Goal: Task Accomplishment & Management: Use online tool/utility

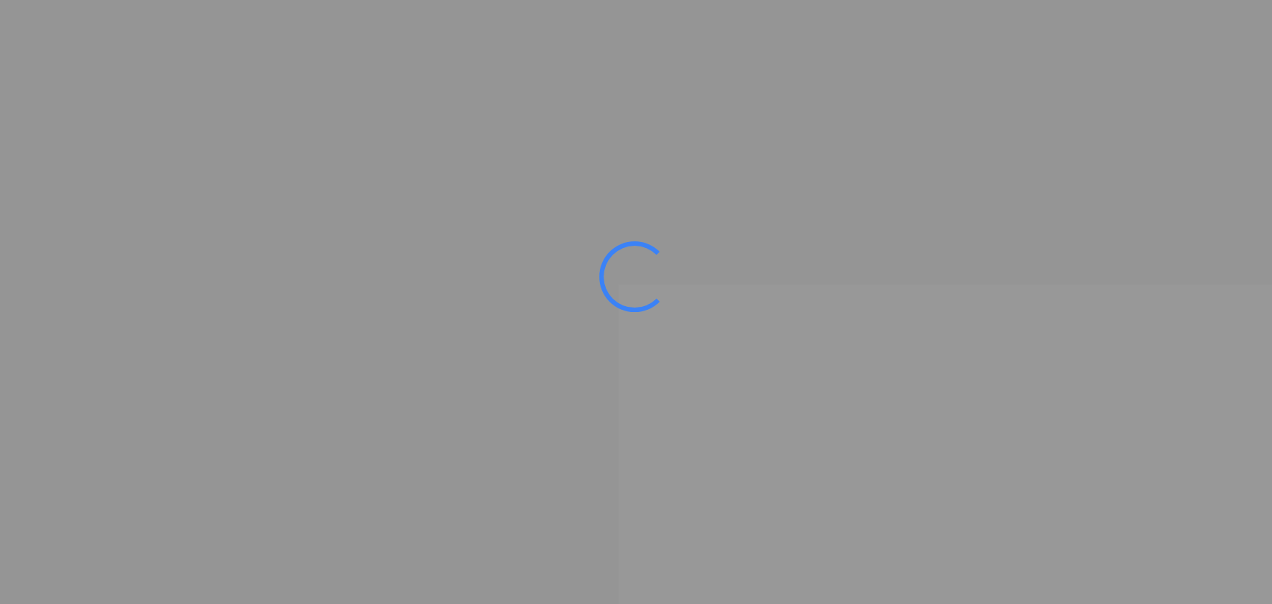
click at [763, 148] on ms-splash-screen at bounding box center [636, 302] width 1272 height 604
click at [621, 284] on div at bounding box center [634, 276] width 71 height 71
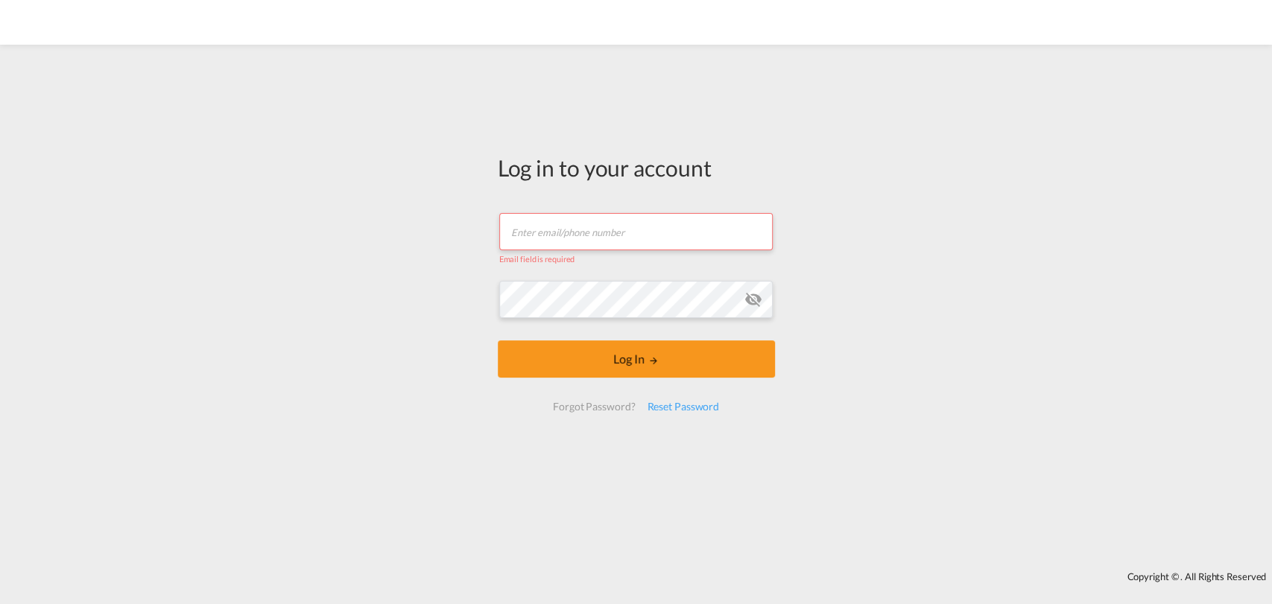
type input "[PERSON_NAME][EMAIL_ADDRESS][DOMAIN_NAME]"
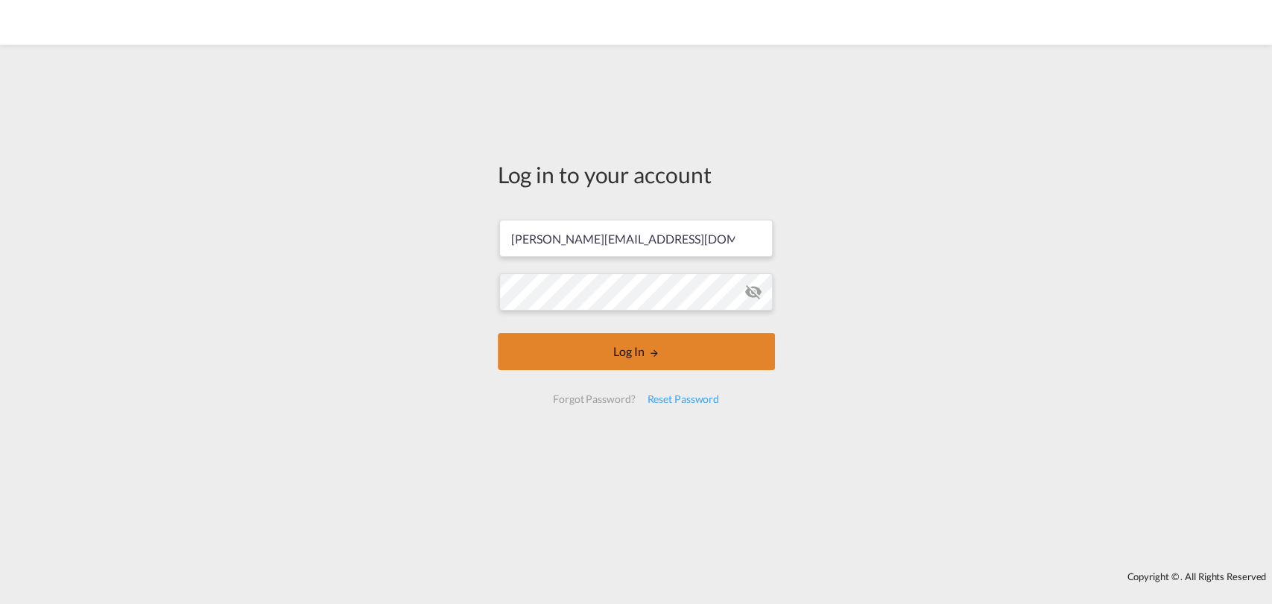
click at [694, 361] on button "Log In" at bounding box center [636, 351] width 277 height 37
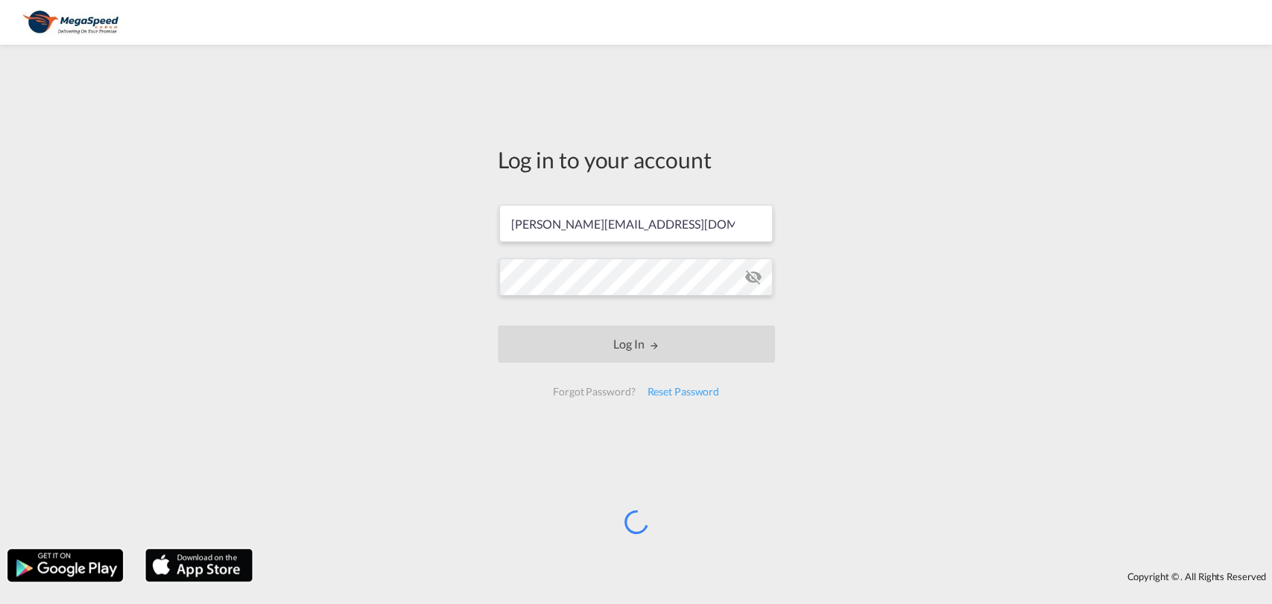
drag, startPoint x: 1080, startPoint y: 259, endPoint x: 1078, endPoint y: 269, distance: 10.7
click at [1080, 264] on div "Log in to your account robin.l@megaspeedcargo.com Log In Forgot Password? Reset…" at bounding box center [636, 297] width 1272 height 490
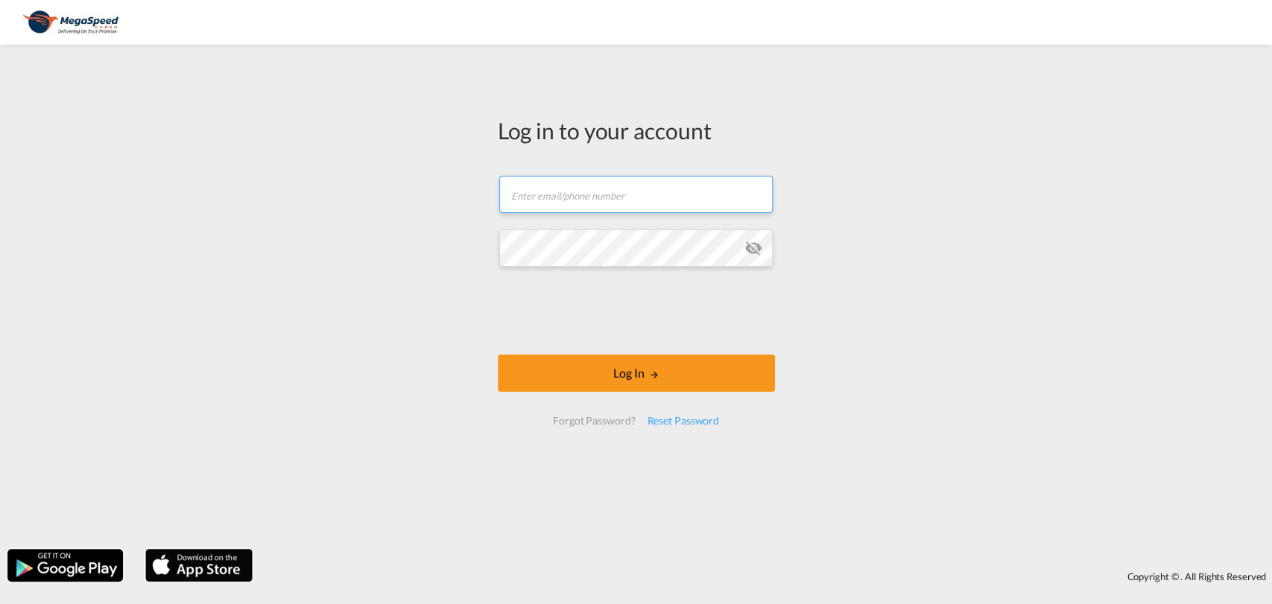
click at [560, 186] on input "text" at bounding box center [635, 194] width 273 height 37
type input "[PERSON_NAME][EMAIL_ADDRESS][DOMAIN_NAME]"
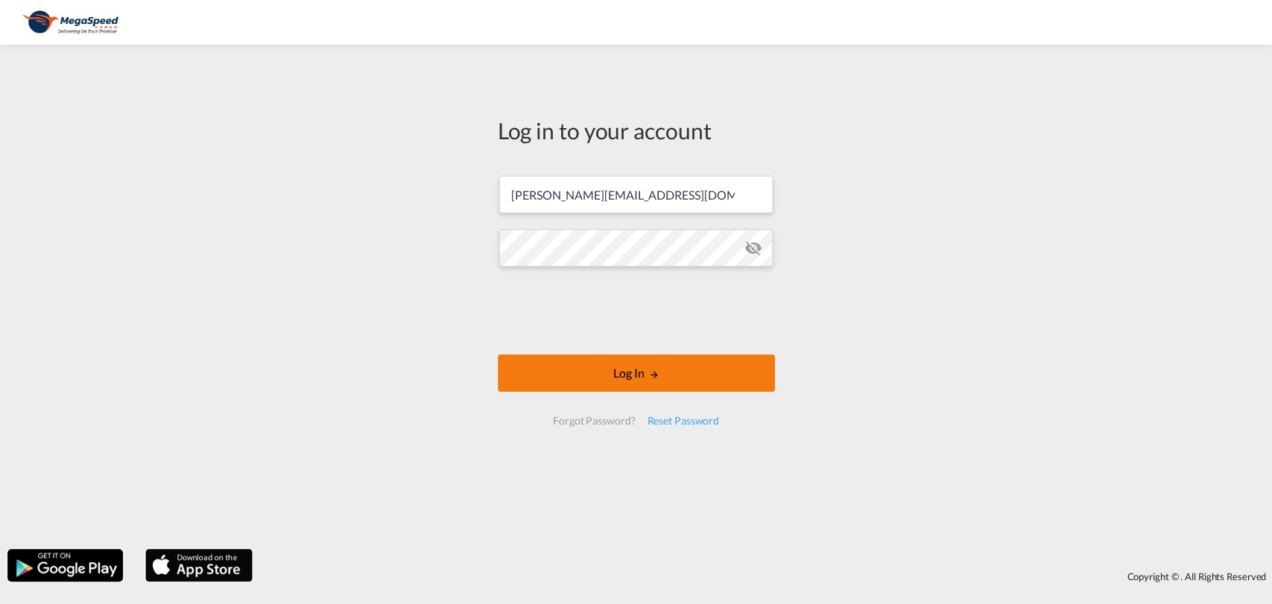
click at [598, 381] on button "Log In" at bounding box center [636, 373] width 277 height 37
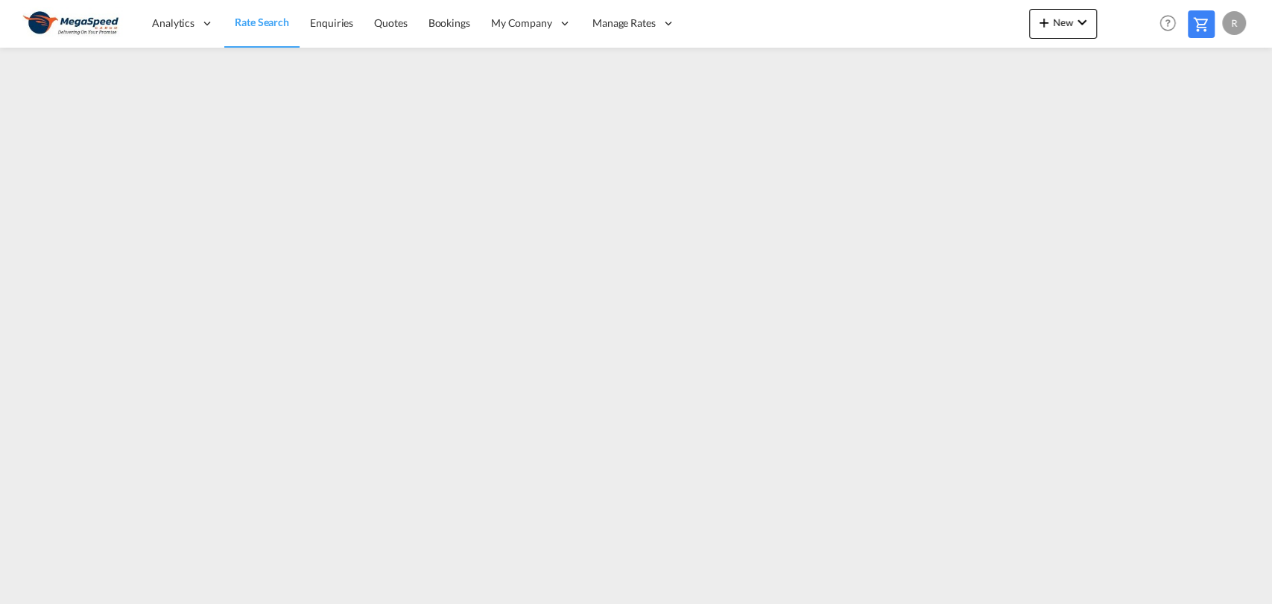
click at [1232, 23] on div "R" at bounding box center [1234, 23] width 24 height 24
click at [1192, 121] on button "Logout" at bounding box center [1216, 114] width 97 height 30
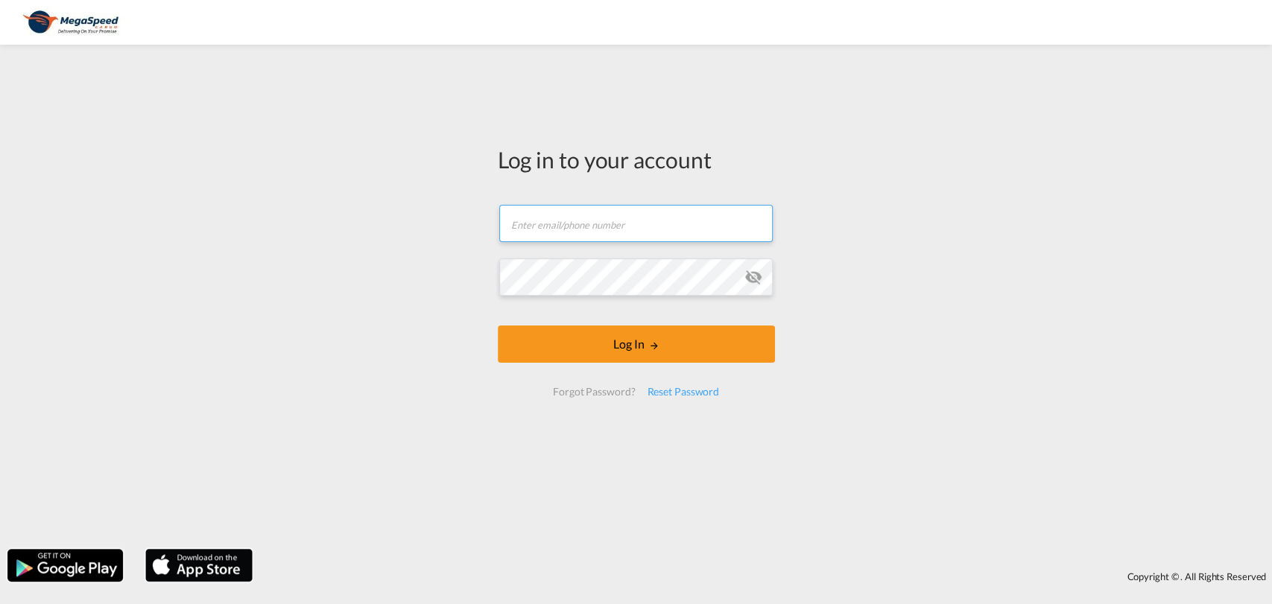
click at [555, 232] on input "text" at bounding box center [635, 223] width 273 height 37
click at [548, 221] on input "text" at bounding box center [635, 223] width 273 height 37
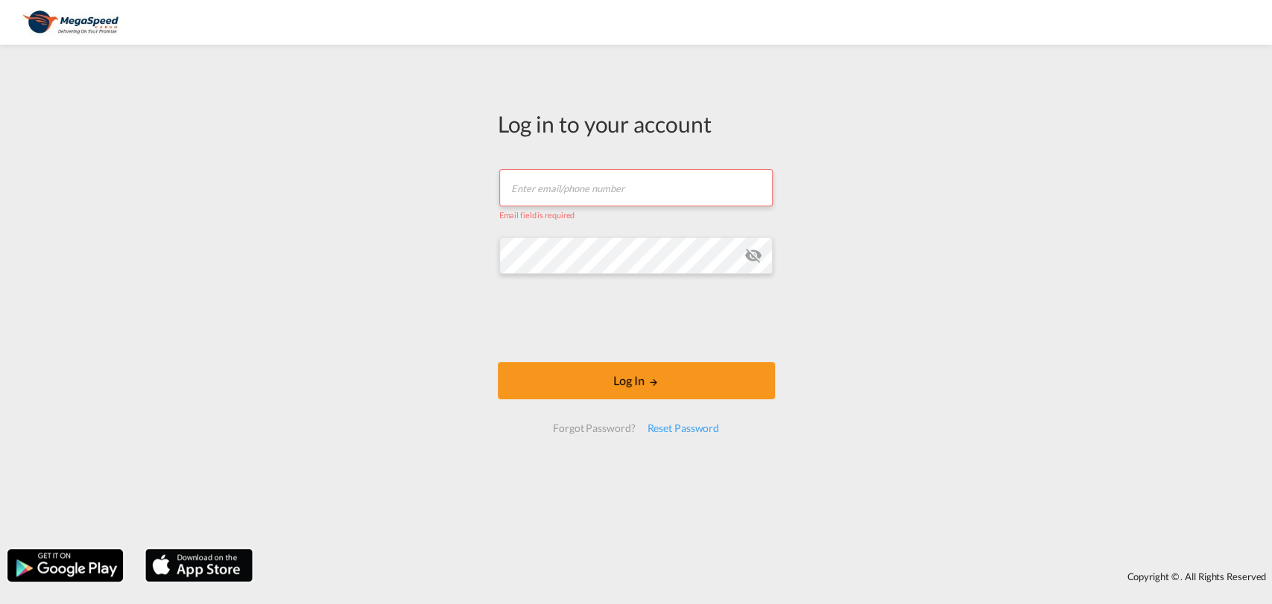
type input "[PERSON_NAME][EMAIL_ADDRESS][DOMAIN_NAME]"
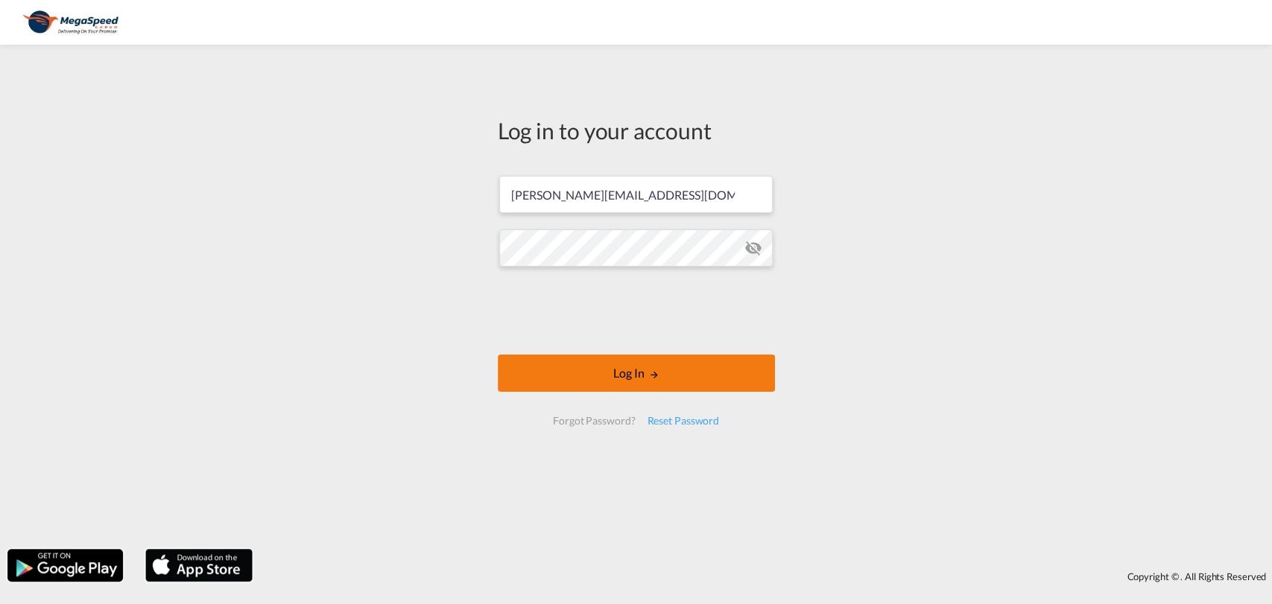
click at [612, 364] on button "Log In" at bounding box center [636, 373] width 277 height 37
